Goal: Communication & Community: Answer question/provide support

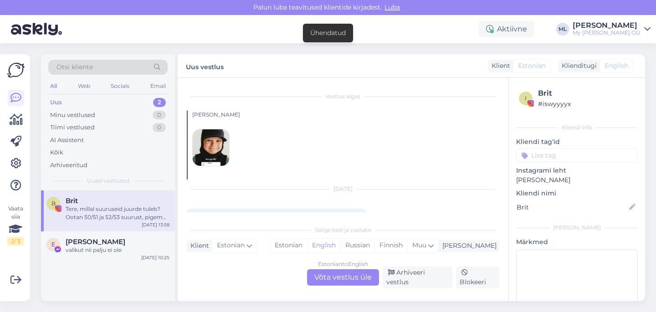
scroll to position [35, 0]
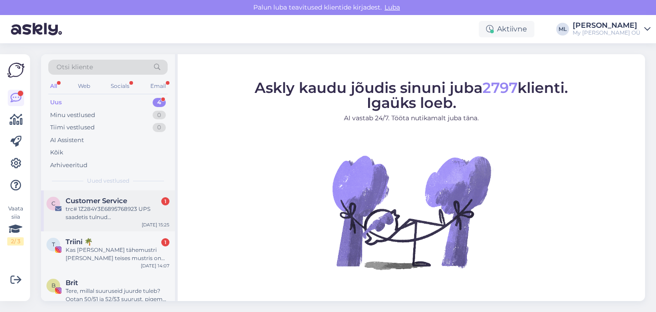
click at [102, 212] on div "trc# 1Z284Y3E6895768923 UPS saadetis tulnud [GEOGRAPHIC_DATA] , aadressile: [ST…" at bounding box center [118, 213] width 104 height 16
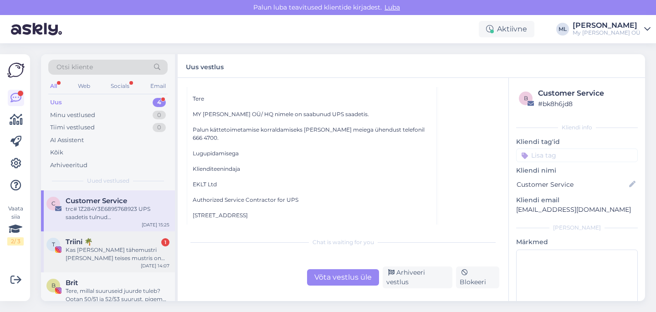
scroll to position [45, 0]
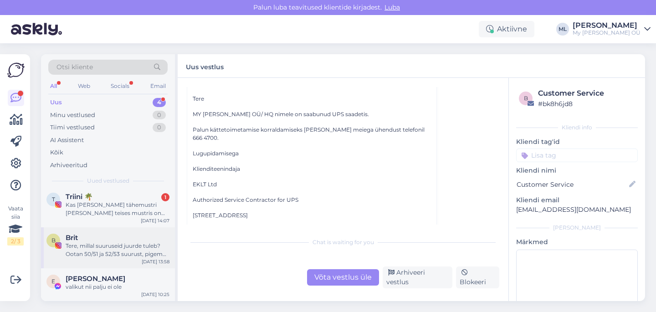
click at [117, 247] on div "Tere, millal suuruseid juurde tuleb? Ootan 50/51 ja 52/53 suurust, pigem neid n…" at bounding box center [118, 250] width 104 height 16
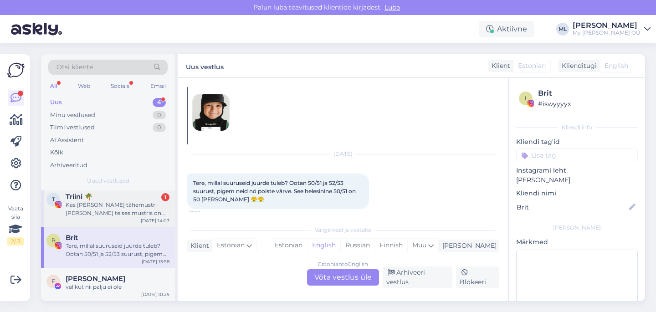
click at [121, 208] on div "Kas [PERSON_NAME] tähemustri [PERSON_NAME] teises mustris on tulemas? :) vaatas…" at bounding box center [118, 209] width 104 height 16
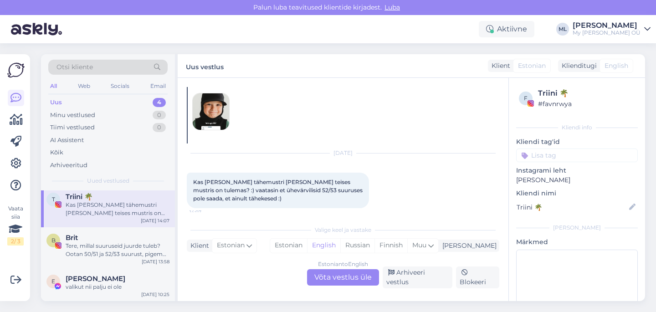
scroll to position [36, 0]
click at [106, 242] on div "Tere, millal suuruseid juurde tuleb? Ootan 50/51 ja 52/53 suurust, pigem neid n…" at bounding box center [118, 250] width 104 height 16
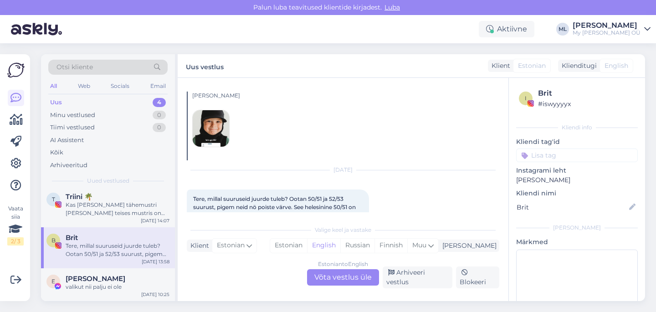
scroll to position [36, 0]
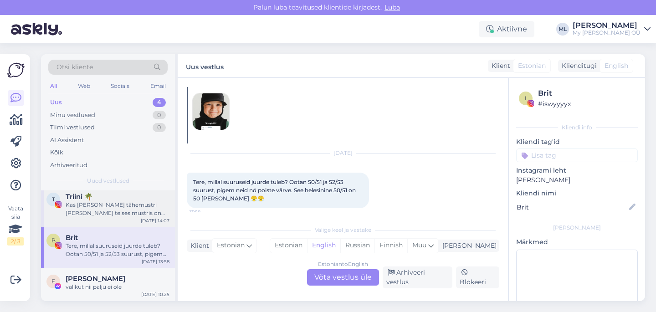
click at [123, 203] on div "Kas [PERSON_NAME] tähemustri [PERSON_NAME] teises mustris on tulemas? :) vaatas…" at bounding box center [118, 209] width 104 height 16
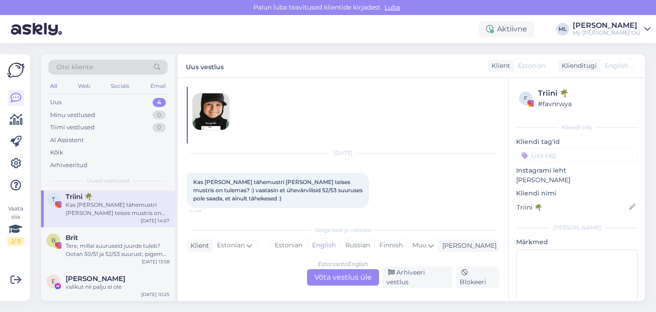
scroll to position [19, 0]
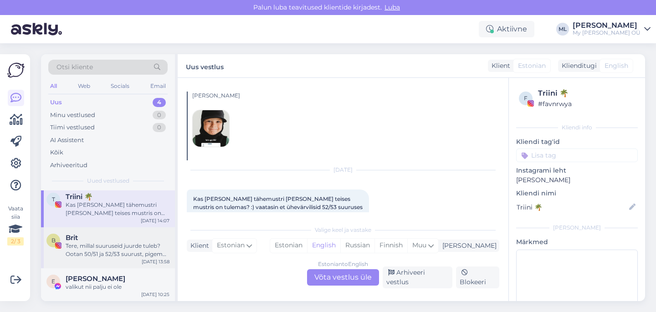
click at [117, 236] on div "Brit" at bounding box center [118, 238] width 104 height 8
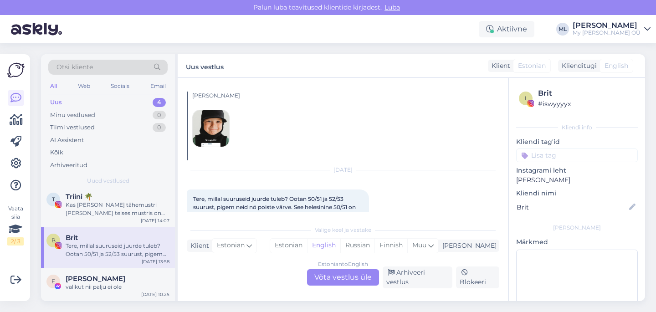
scroll to position [36, 0]
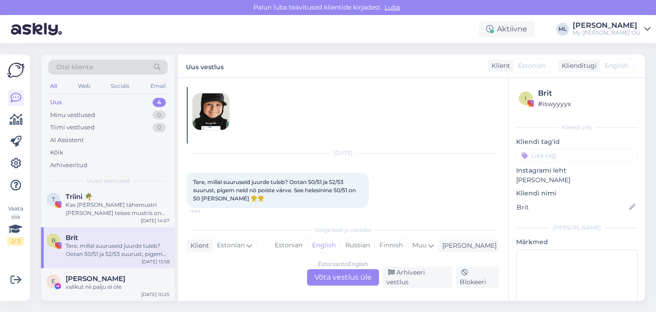
click at [329, 278] on div "Estonian to English Võta vestlus üle" at bounding box center [343, 277] width 72 height 16
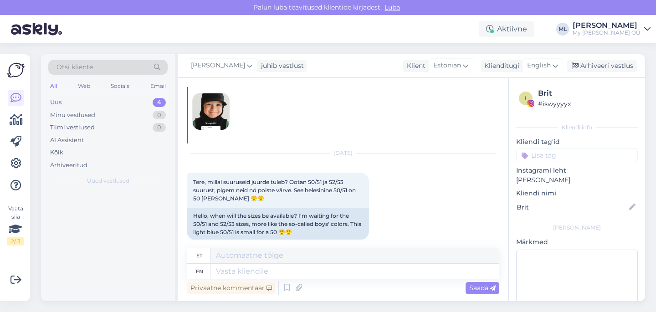
scroll to position [0, 0]
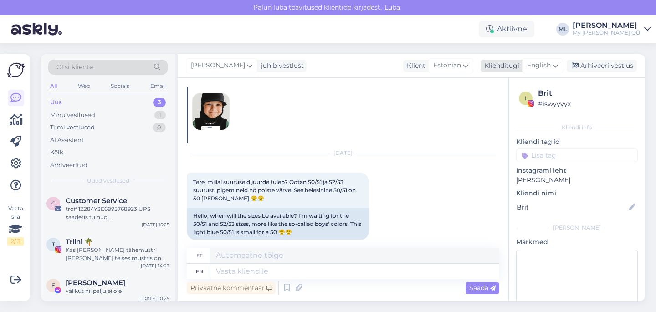
click at [553, 62] on icon at bounding box center [555, 66] width 5 height 10
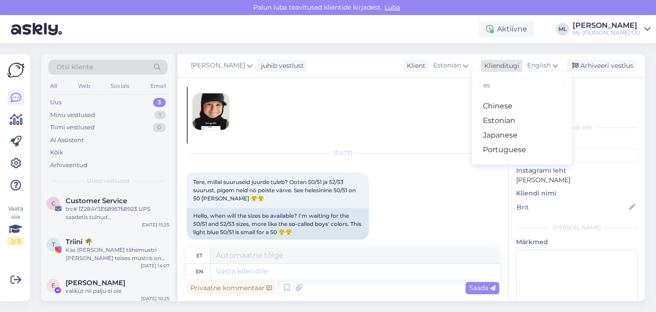
type input "est"
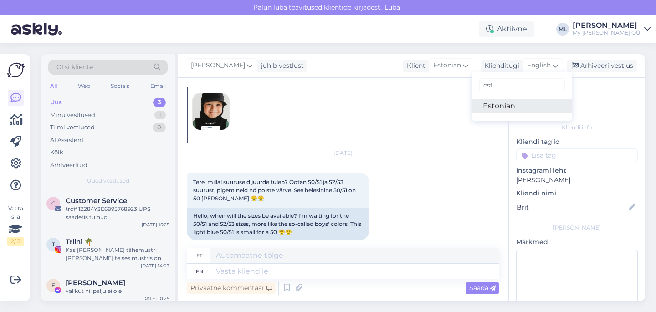
click at [505, 103] on link "Estonian" at bounding box center [522, 106] width 100 height 15
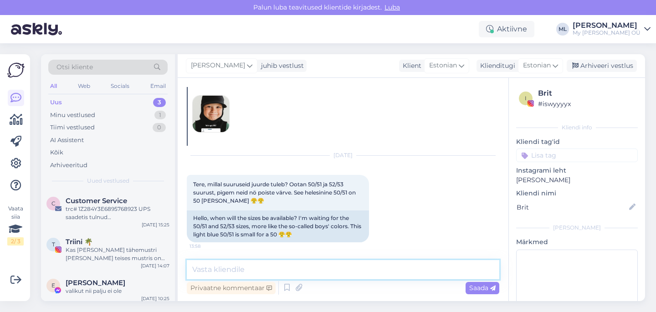
click at [203, 270] on textarea at bounding box center [343, 269] width 313 height 19
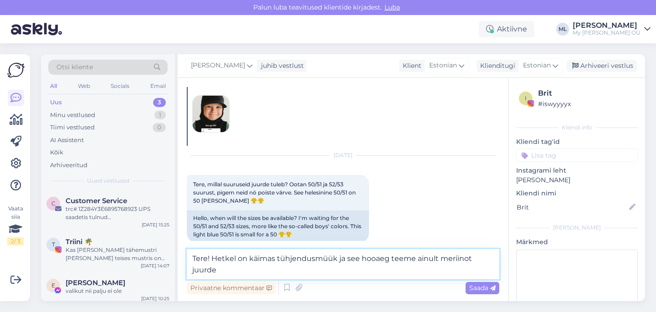
scroll to position [36, 0]
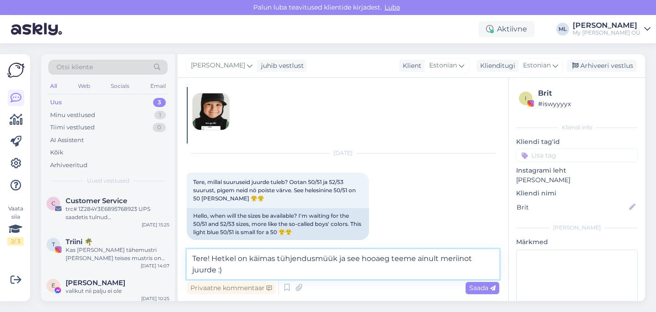
click at [277, 257] on textarea "Tere! Hetkel on käimas tühjendusmüük ja see hooaeg teeme ainult meriinot juurde…" at bounding box center [343, 264] width 313 height 30
click at [318, 259] on textarea "Tere! Hetkel on käimas kevadsügistoodete tühjendusmüük ja see hooaeg teeme ainu…" at bounding box center [343, 264] width 313 height 30
type textarea "Tere! Hetkel on käimas kevadsügis toodete tühjendusmüük ja see hooaeg teeme ain…"
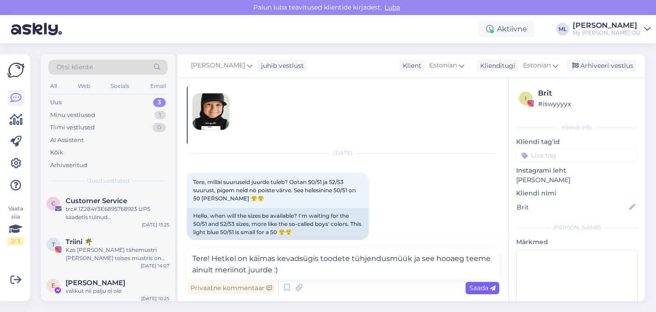
click at [473, 288] on span "Saada" at bounding box center [482, 288] width 26 height 8
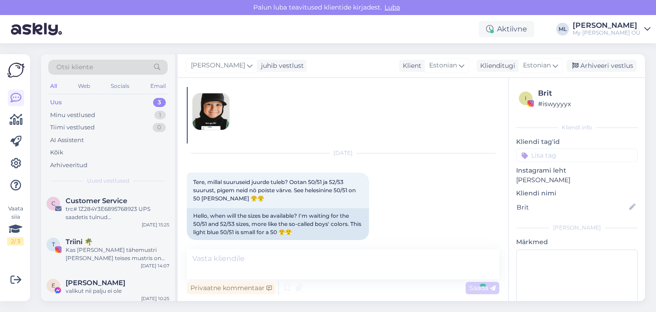
scroll to position [81, 0]
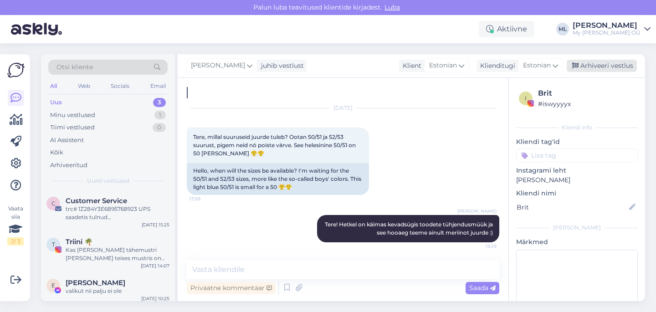
click at [594, 62] on div "Arhiveeri vestlus" at bounding box center [602, 66] width 70 height 12
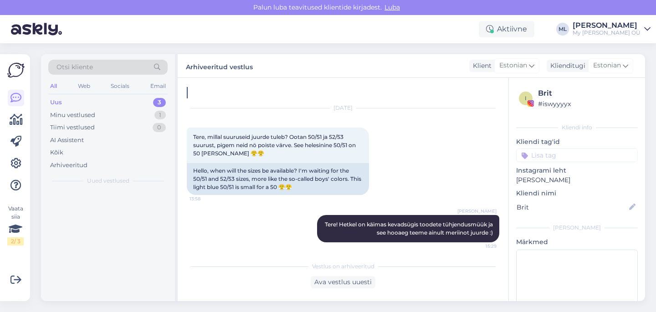
scroll to position [84, 0]
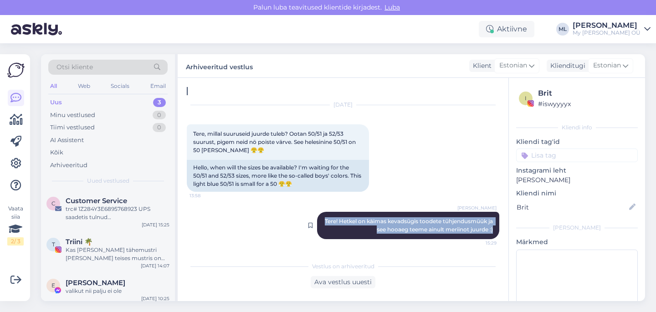
drag, startPoint x: 493, startPoint y: 227, endPoint x: 326, endPoint y: 218, distance: 167.5
click at [326, 218] on div "Mari-Liis Tere! Hetkel on käimas kevadsügis toodete tühjendusmüük ja see hooaeg…" at bounding box center [408, 225] width 182 height 27
copy span "Tere! Hetkel on käimas kevadsügis toodete tühjendusmüük ja see hooaeg teeme ain…"
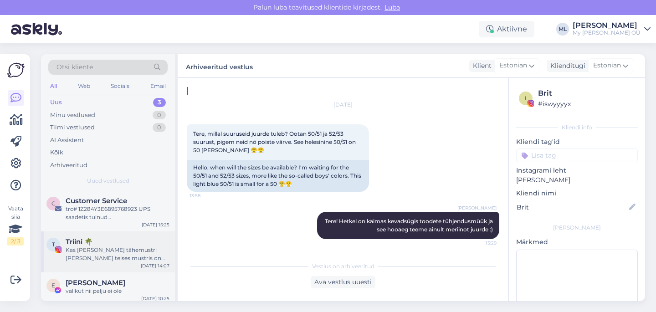
click at [121, 241] on div "Triini 🌴" at bounding box center [118, 242] width 104 height 8
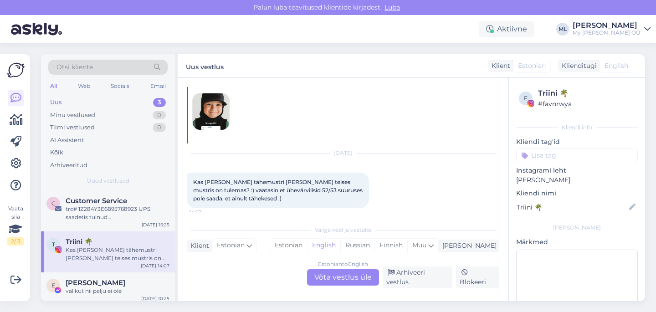
scroll to position [36, 0]
click at [338, 277] on div "Estonian to English Võta vestlus üle" at bounding box center [343, 277] width 72 height 16
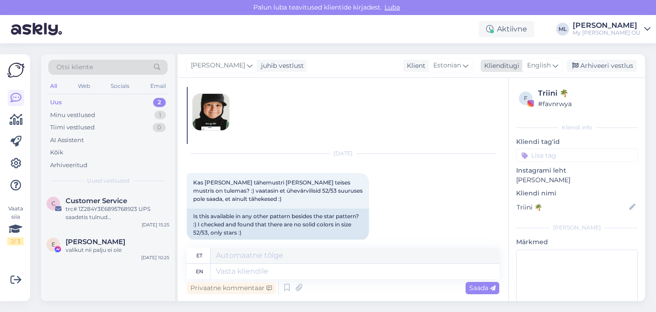
click at [535, 61] on span "English" at bounding box center [539, 66] width 24 height 10
click at [496, 108] on link "Estonian" at bounding box center [522, 106] width 100 height 15
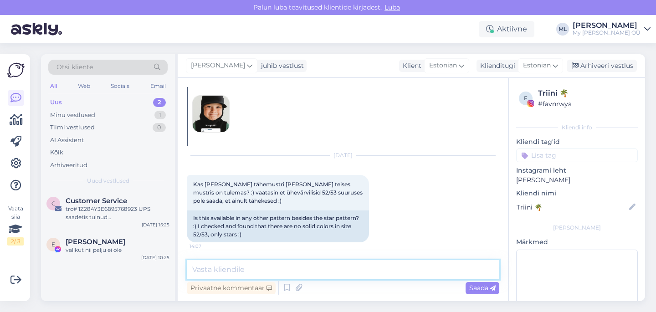
click at [261, 268] on textarea at bounding box center [343, 269] width 313 height 19
paste textarea "Tere! Hetkel on käimas kevadsügis toodete tühjendusmüük ja see hooaeg teeme ain…"
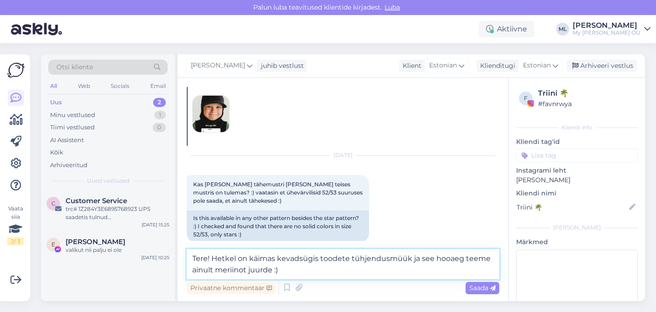
scroll to position [36, 0]
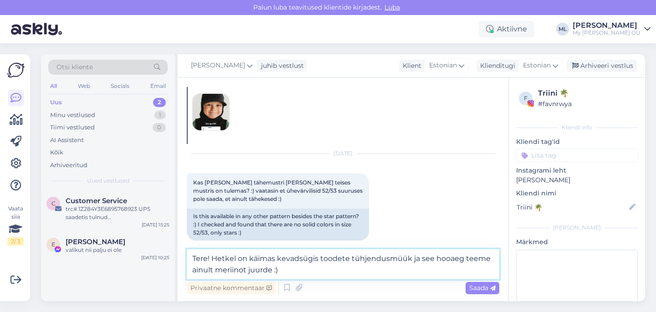
click at [248, 269] on textarea "Tere! Hetkel on käimas kevadsügis toodete tühjendusmüük ja see hooaeg teeme ain…" at bounding box center [343, 264] width 313 height 30
type textarea "Tere! Hetkel on käimas kevadsügis toodete tühjendusmüük ja see hooaeg teeme ain…"
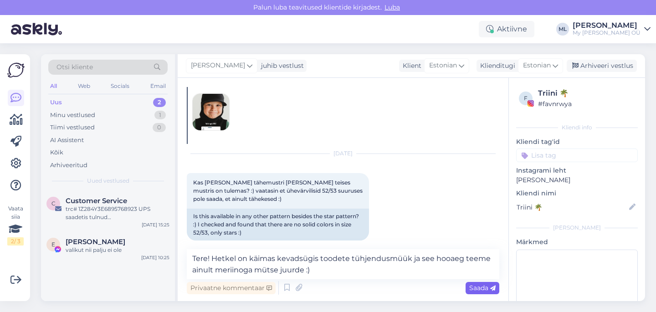
click at [476, 288] on span "Saada" at bounding box center [482, 288] width 26 height 8
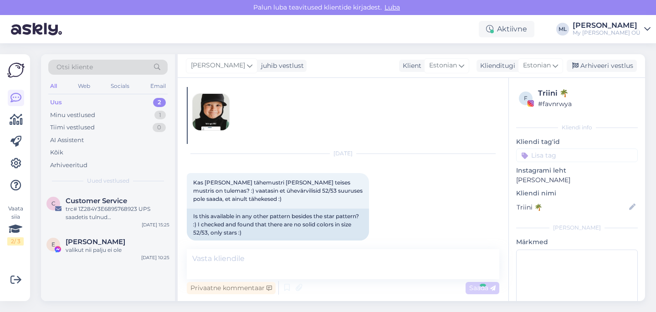
scroll to position [81, 0]
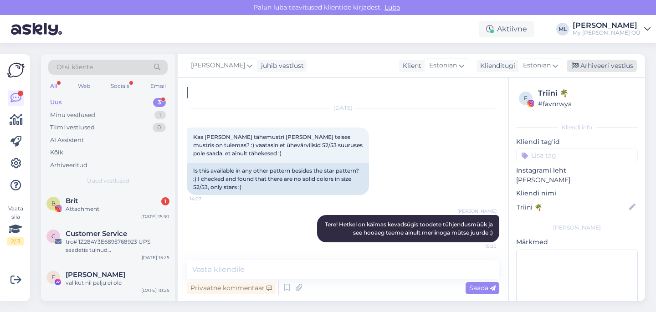
click at [600, 68] on div "Arhiveeri vestlus" at bounding box center [602, 66] width 70 height 12
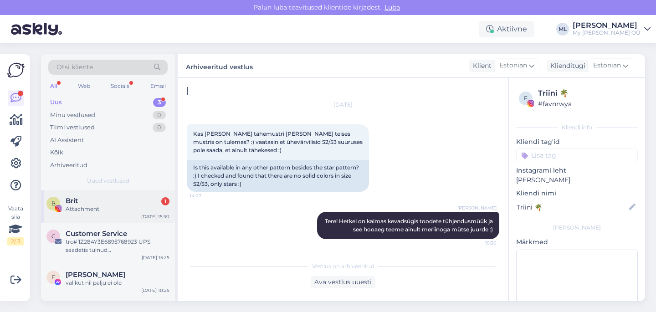
click at [83, 196] on div "B Brit 1 Attachment [DATE] 15:30" at bounding box center [108, 206] width 134 height 33
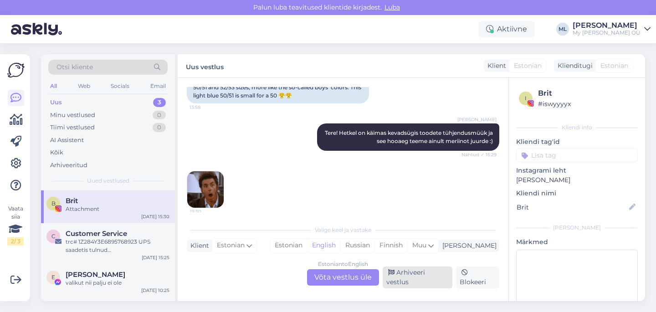
click at [408, 276] on div "Arhiveeri vestlus" at bounding box center [418, 278] width 70 height 22
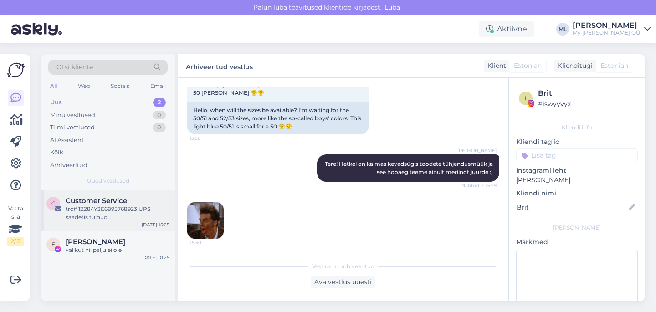
click at [75, 210] on div "trc# 1Z284Y3E6895768923 UPS saadetis tulnud [GEOGRAPHIC_DATA] , aadressile: [ST…" at bounding box center [118, 213] width 104 height 16
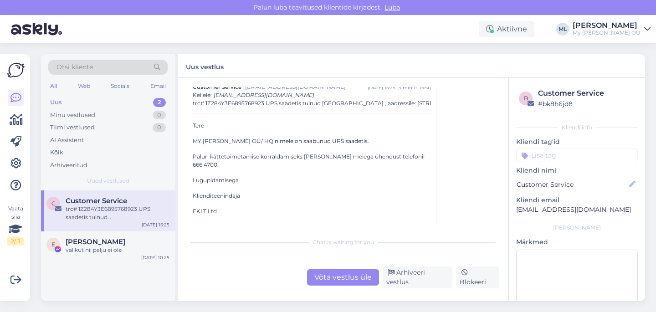
scroll to position [32, 0]
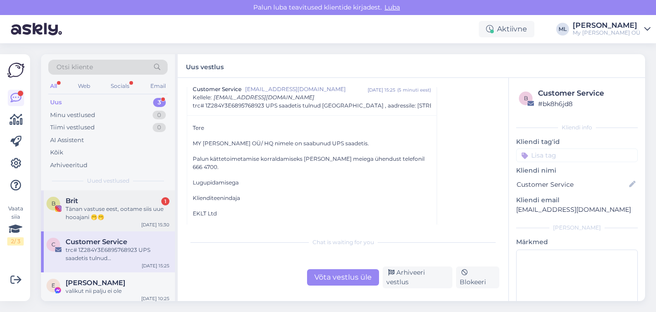
click at [108, 219] on div "Tänan vastuse eest, ootame siis uue hooajani 🫢🫢" at bounding box center [118, 213] width 104 height 16
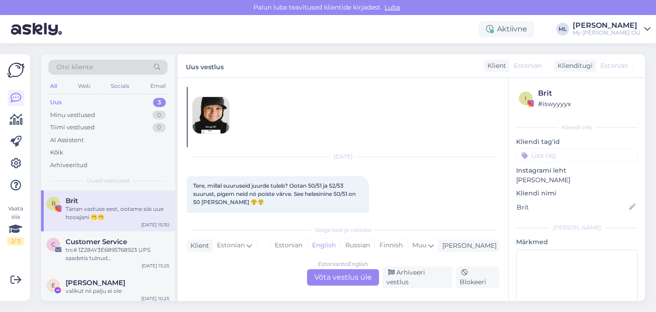
scroll to position [212, 0]
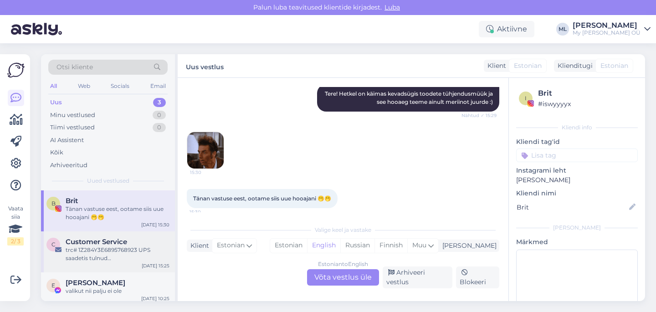
click at [130, 250] on div "trc# 1Z284Y3E6895768923 UPS saadetis tulnud [GEOGRAPHIC_DATA] , aadressile: [ST…" at bounding box center [118, 254] width 104 height 16
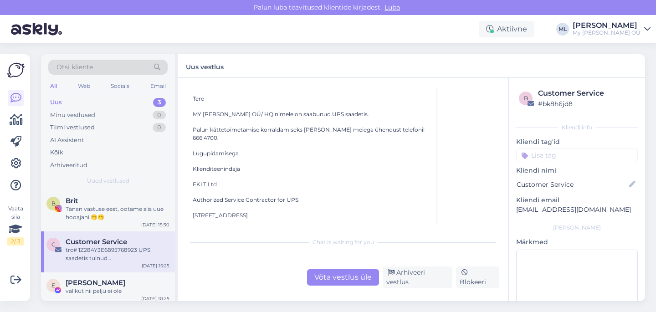
scroll to position [0, 0]
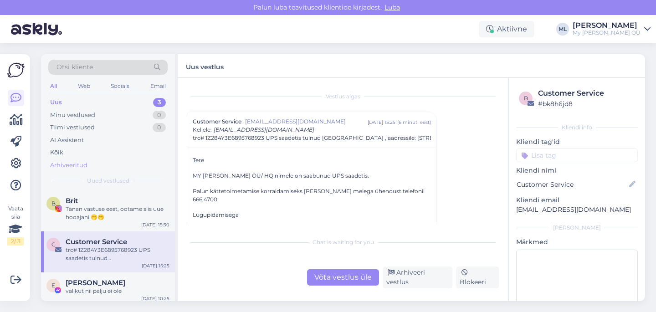
click at [80, 166] on div "Arhiveeritud" at bounding box center [68, 165] width 37 height 9
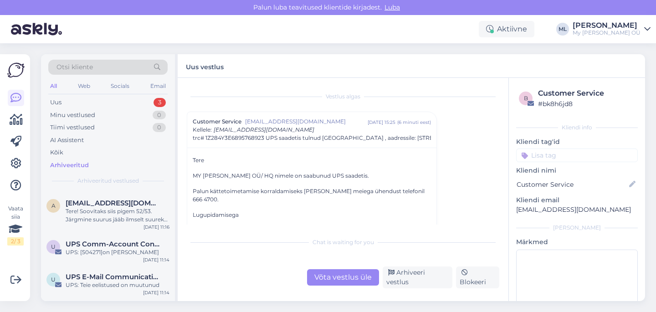
scroll to position [240, 0]
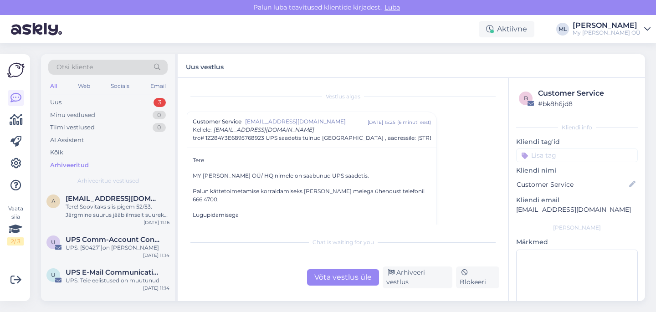
click at [86, 241] on span "UPS Comm-Account Confirm" at bounding box center [113, 240] width 95 height 8
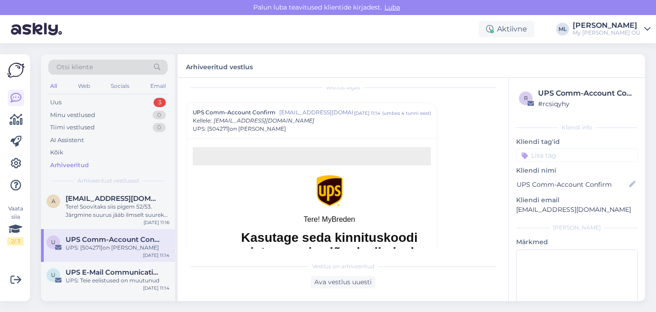
scroll to position [5, 0]
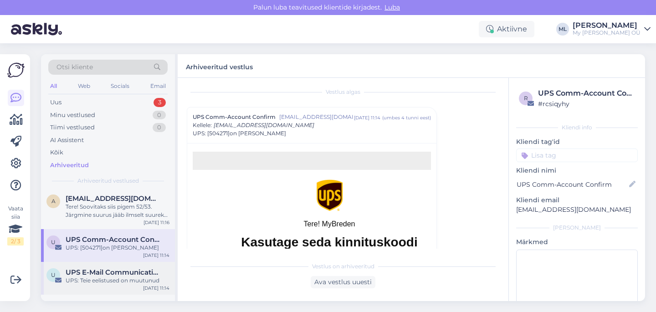
click at [107, 288] on div "U UPS E-Mail Communications UPS: Teie eelistused on muutunud [DATE] 11:14" at bounding box center [108, 278] width 134 height 33
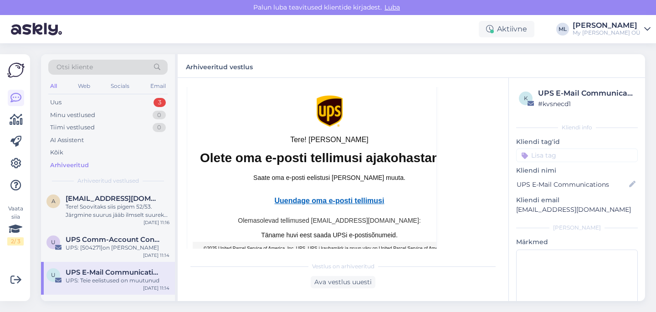
scroll to position [87, 0]
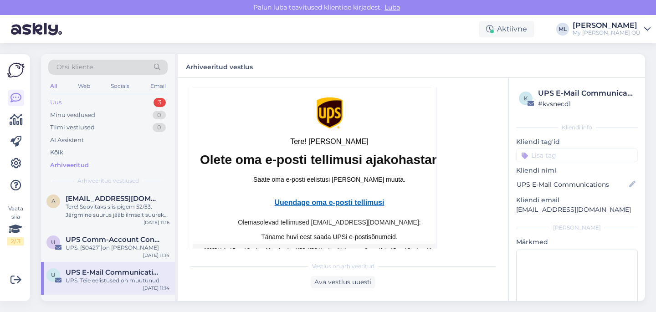
click at [113, 99] on div "Uus 3" at bounding box center [107, 102] width 119 height 13
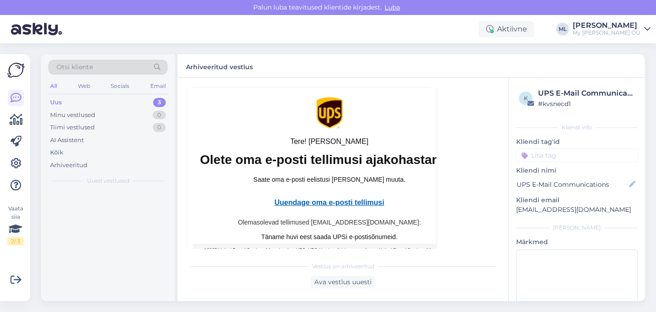
scroll to position [0, 0]
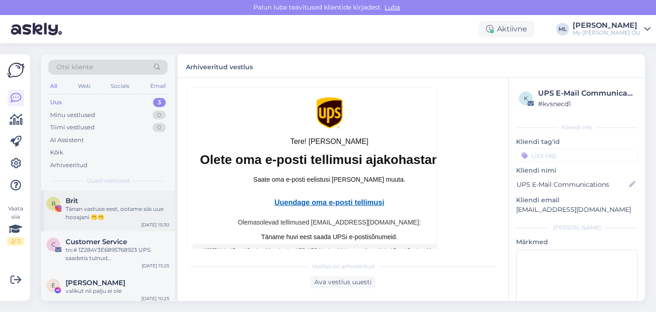
click at [131, 200] on div "Brit" at bounding box center [118, 201] width 104 height 8
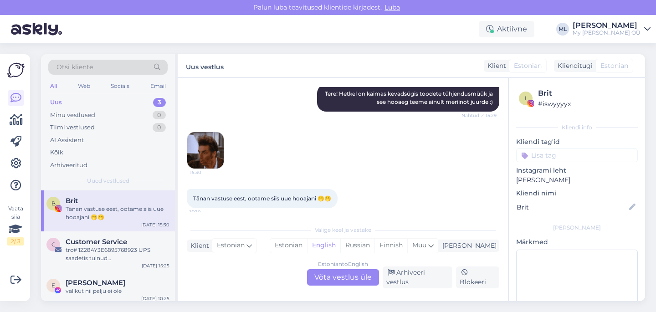
click at [353, 281] on div "Estonian to English Võta vestlus üle" at bounding box center [343, 277] width 72 height 16
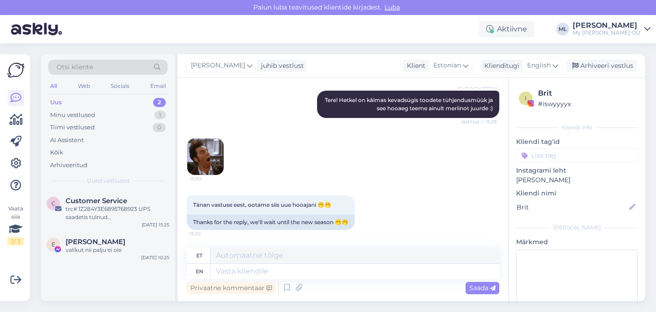
click at [555, 57] on div "[PERSON_NAME] juhib vestlust Klient [DEMOGRAPHIC_DATA] Klienditugi English Arhi…" at bounding box center [411, 66] width 467 height 24
click at [539, 65] on span "English" at bounding box center [539, 66] width 24 height 10
type input "est"
click at [506, 103] on link "Estonian" at bounding box center [522, 106] width 100 height 15
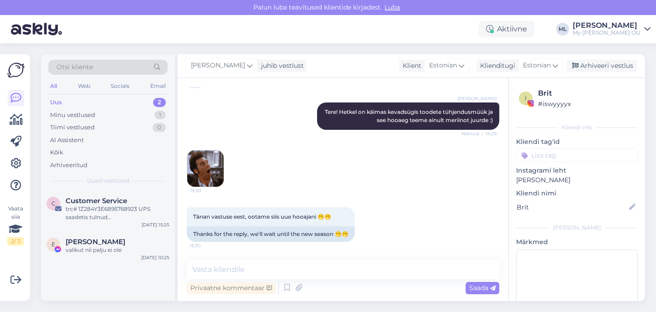
scroll to position [193, 0]
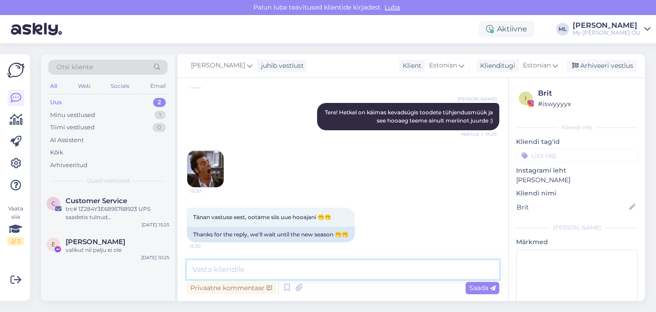
click at [248, 265] on textarea at bounding box center [343, 269] width 313 height 19
type textarea "J"
click at [323, 267] on textarea "Kevadel teeme kindlasti juurde" at bounding box center [343, 269] width 313 height 19
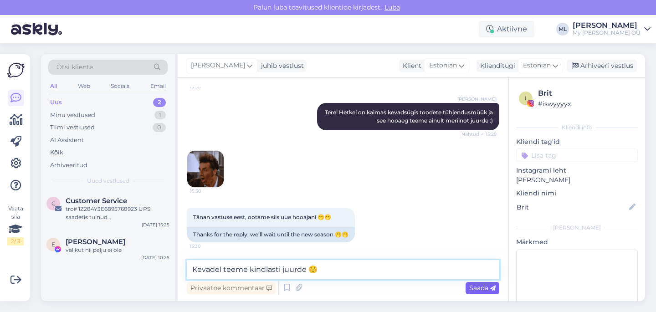
type textarea "Kevadel teeme kindlasti juurde ☺️"
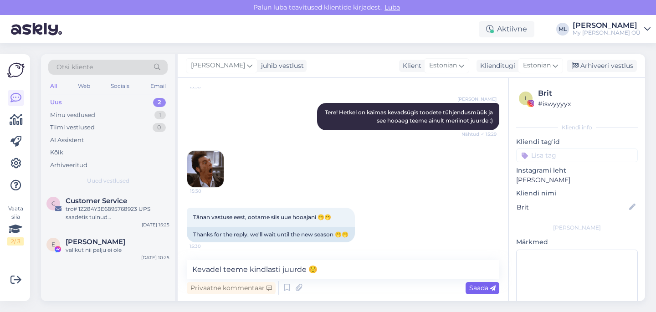
click at [476, 289] on span "Saada" at bounding box center [482, 288] width 26 height 8
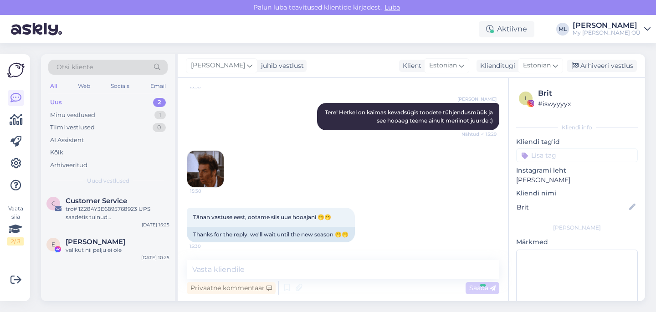
scroll to position [232, 0]
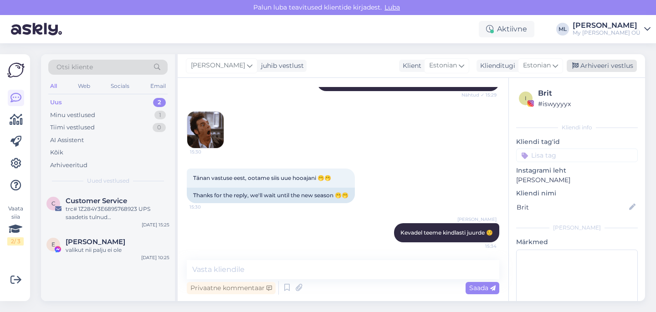
click at [579, 67] on icon at bounding box center [575, 66] width 6 height 6
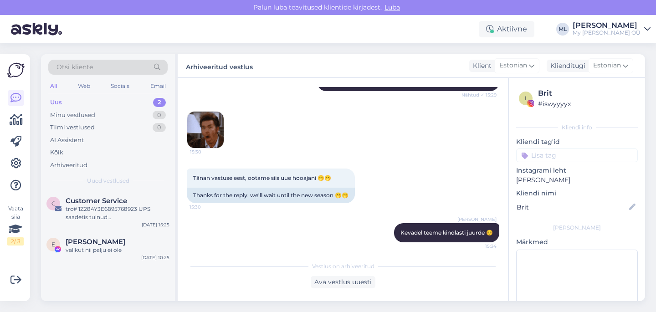
click at [62, 99] on div "Uus" at bounding box center [56, 102] width 12 height 9
click at [97, 213] on div "trc# 1Z284Y3E6895768923 UPS saadetis tulnud [GEOGRAPHIC_DATA] , aadressile: [ST…" at bounding box center [118, 213] width 104 height 16
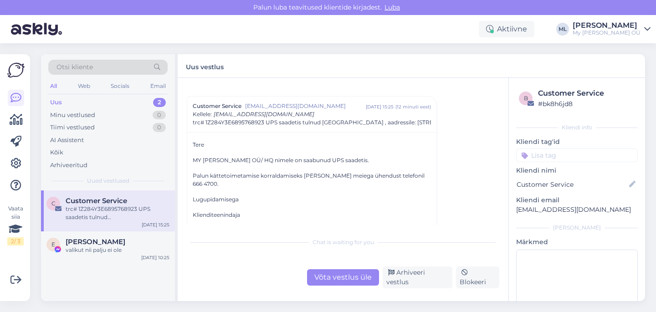
scroll to position [8, 0]
